Goal: Book appointment/travel/reservation

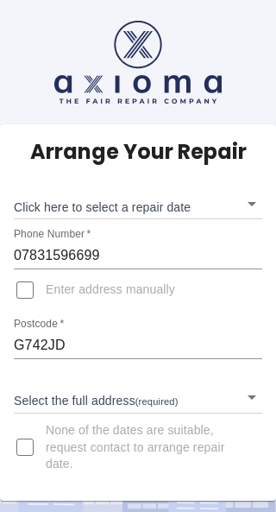
click at [260, 397] on body "Arrange Your Repair Click here to select a repair date ​ Phone Number   * 07831…" at bounding box center [138, 256] width 276 height 512
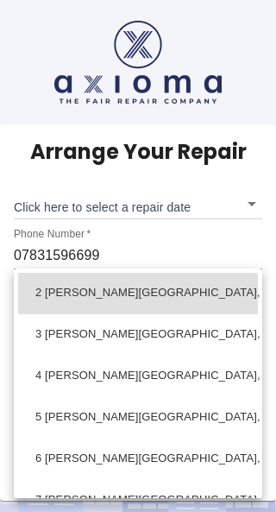
click at [199, 419] on li "5 [PERSON_NAME][GEOGRAPHIC_DATA], [GEOGRAPHIC_DATA]" at bounding box center [138, 417] width 240 height 41
type input "5 [PERSON_NAME][GEOGRAPHIC_DATA], [GEOGRAPHIC_DATA]"
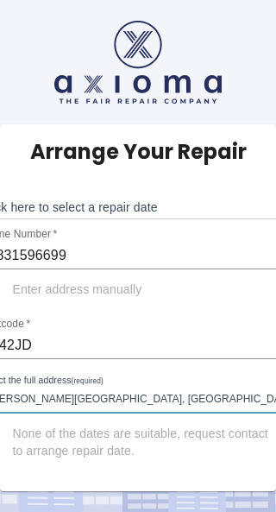
click at [260, 204] on body "Arrange Your Repair Click here to select a repair date ​ Phone Number   * 07831…" at bounding box center [138, 256] width 276 height 512
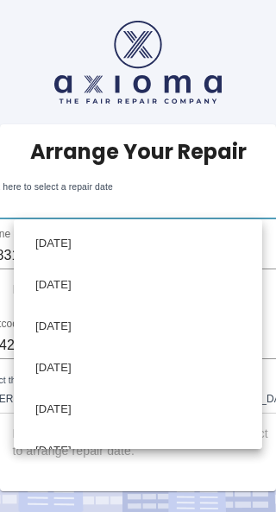
click at [118, 278] on li "[DATE]" at bounding box center [138, 285] width 240 height 41
type input "[DATE]T00:00:00.000Z"
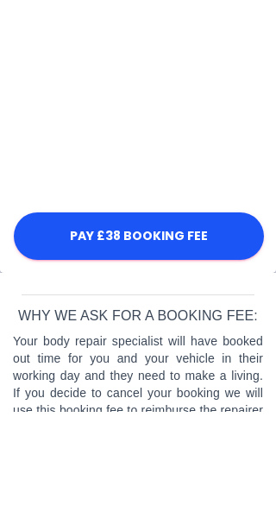
scroll to position [1106, 0]
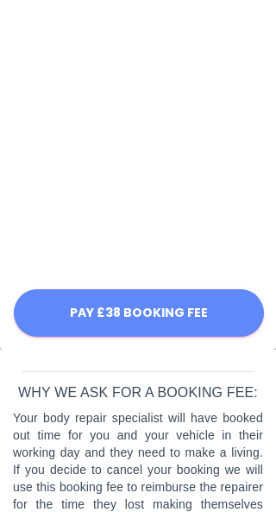
click at [184, 324] on button "Pay £38 Booking Fee" at bounding box center [139, 313] width 250 height 47
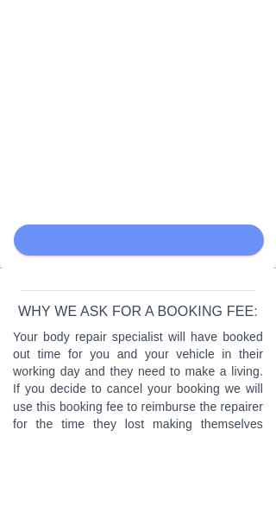
scroll to position [1171, 0]
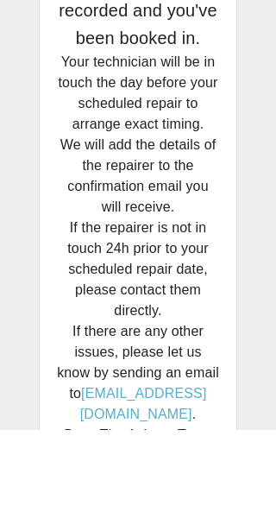
scroll to position [148, 0]
